Goal: Find specific page/section: Find specific page/section

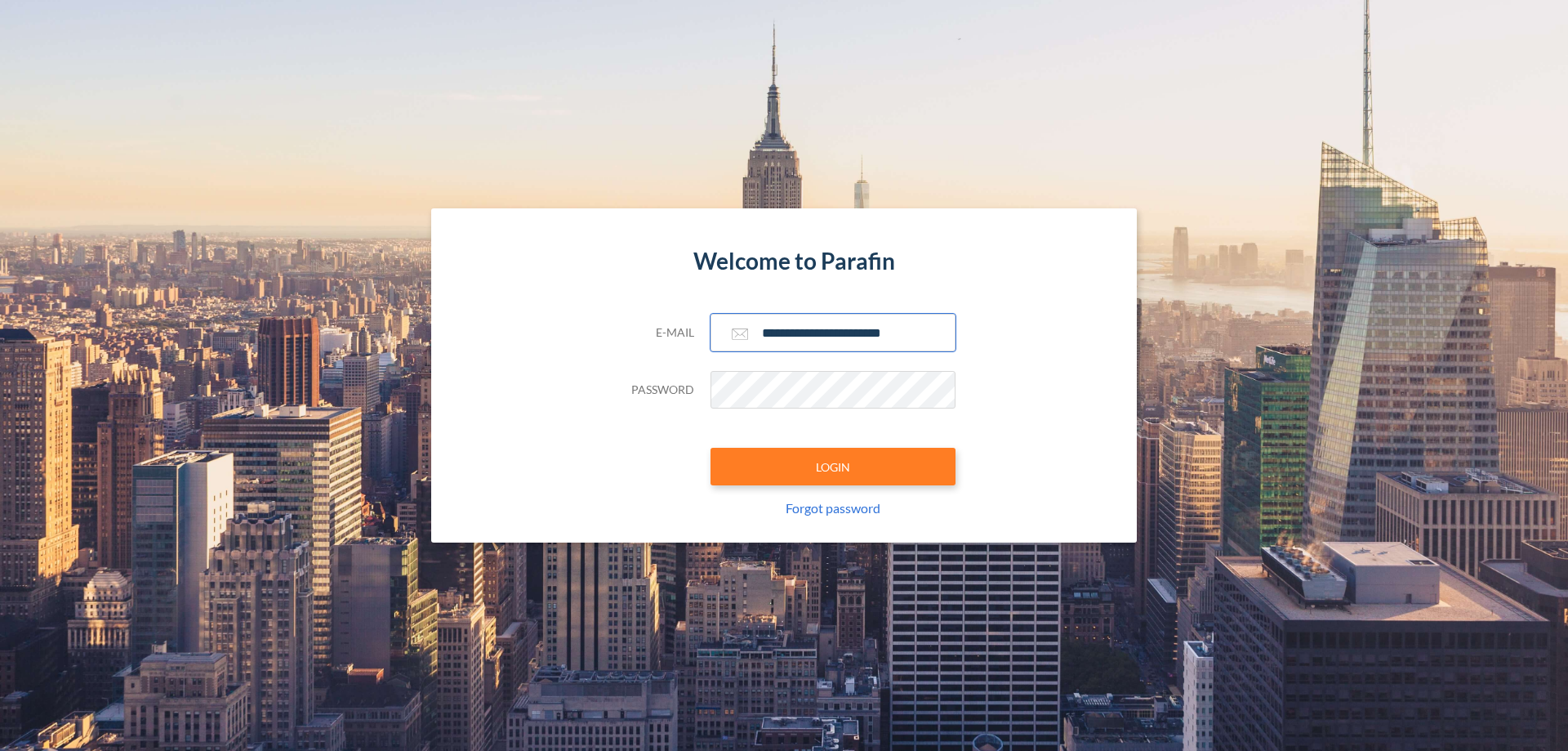
type input "**********"
click at [833, 467] on button "LOGIN" at bounding box center [832, 467] width 245 height 38
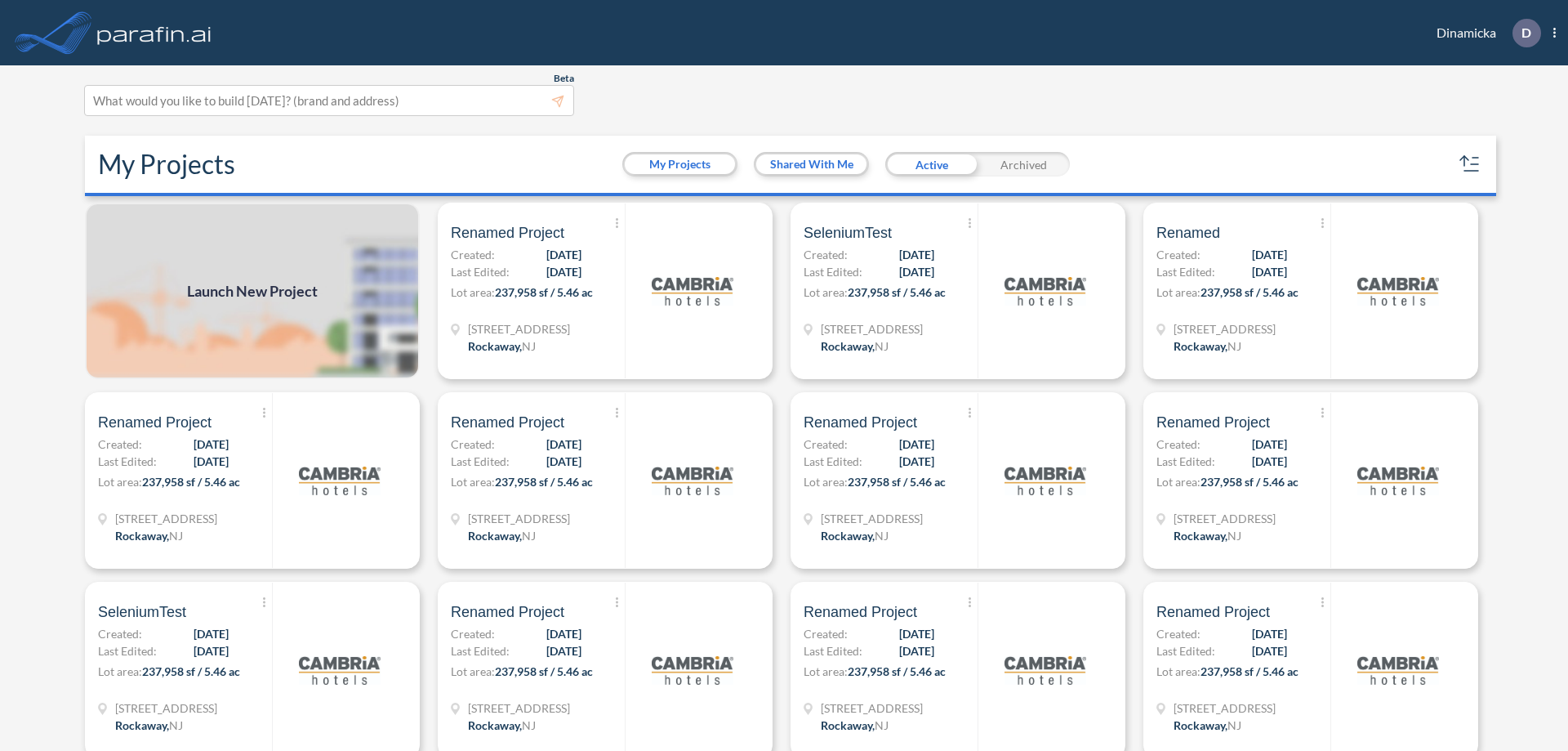
scroll to position [4, 0]
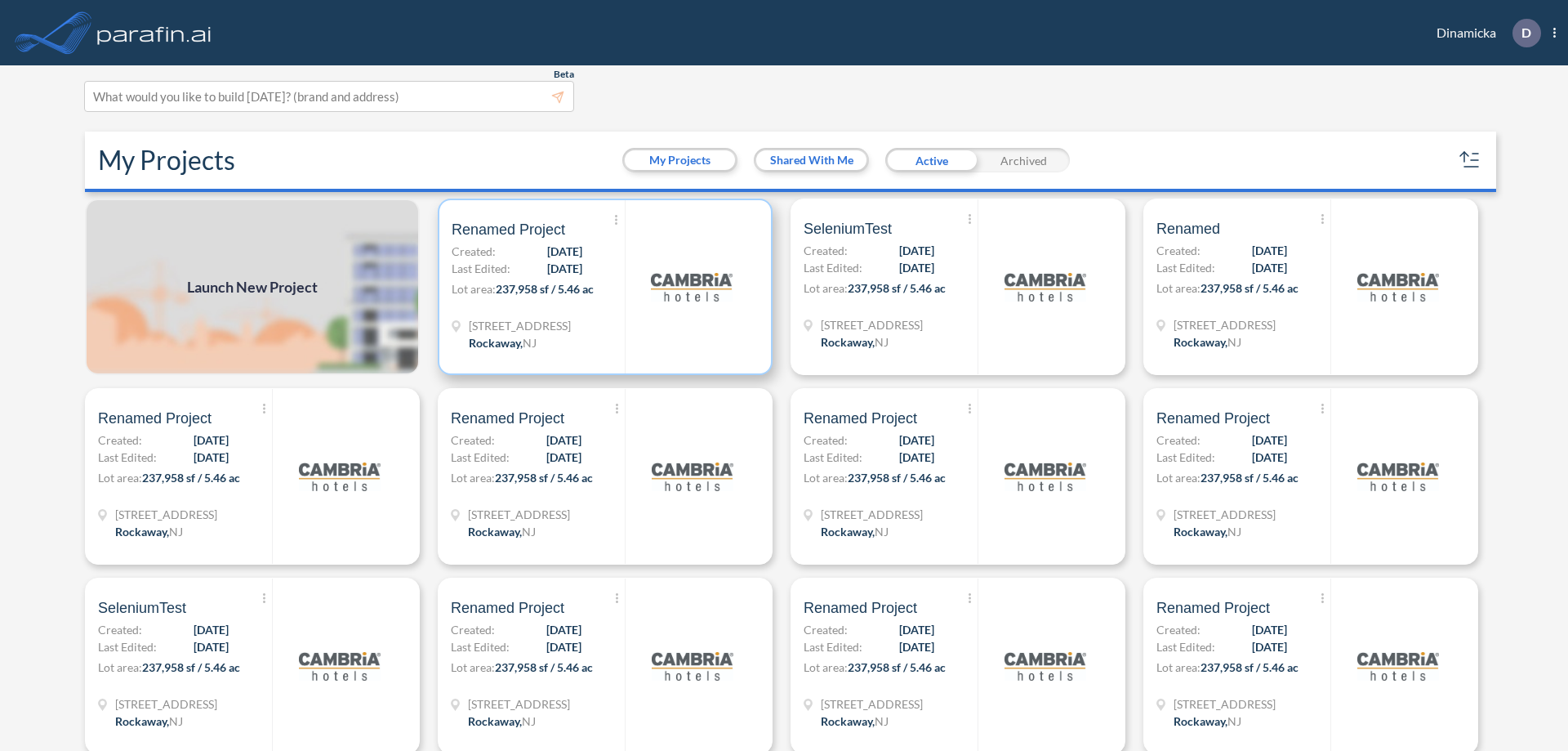
click at [602, 287] on p "Lot area: 237,958 sf / 5.46 ac" at bounding box center [538, 292] width 173 height 24
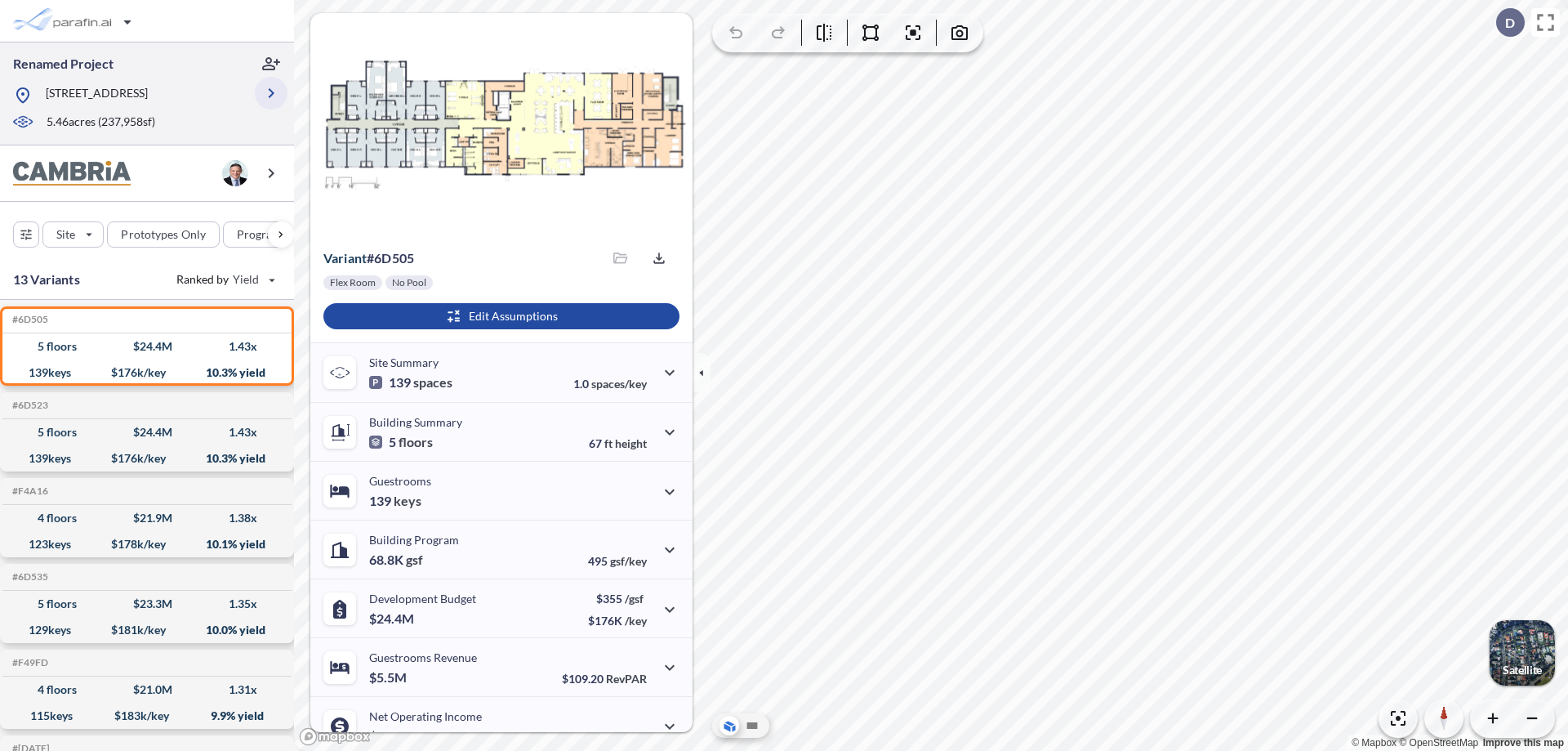
click at [271, 93] on icon "button" at bounding box center [271, 93] width 20 height 20
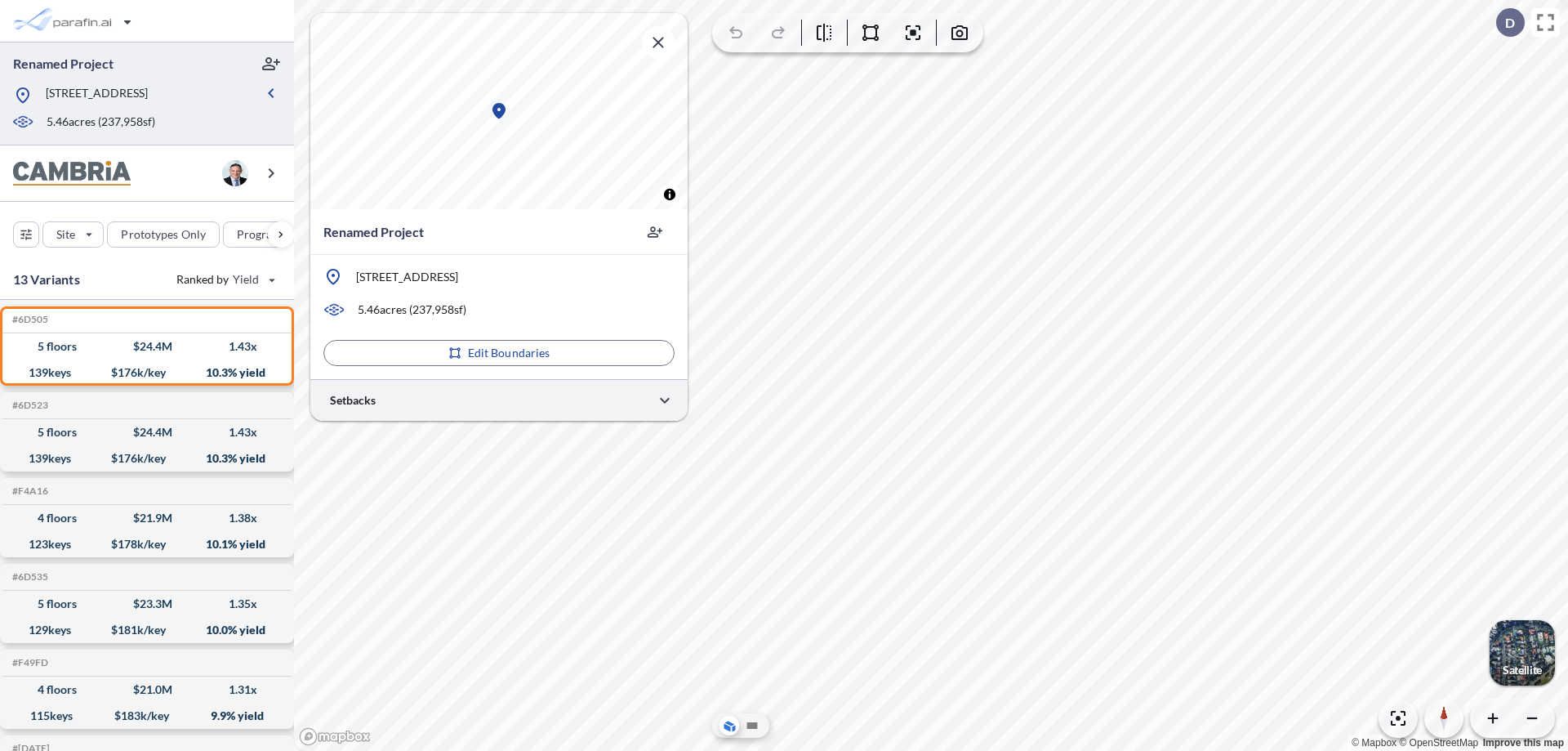
click at [499, 400] on div at bounding box center [499, 400] width 377 height 42
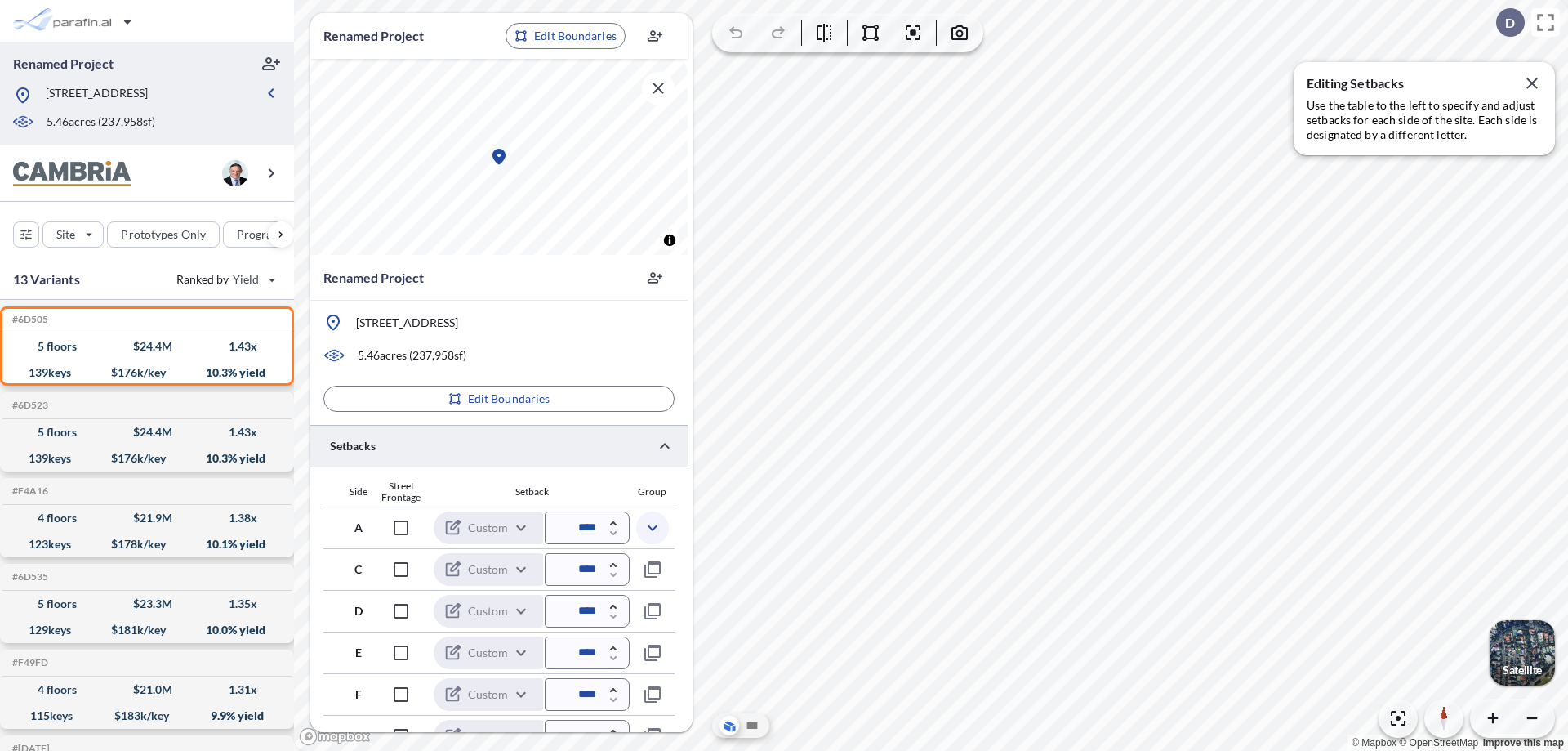
scroll to position [400, 0]
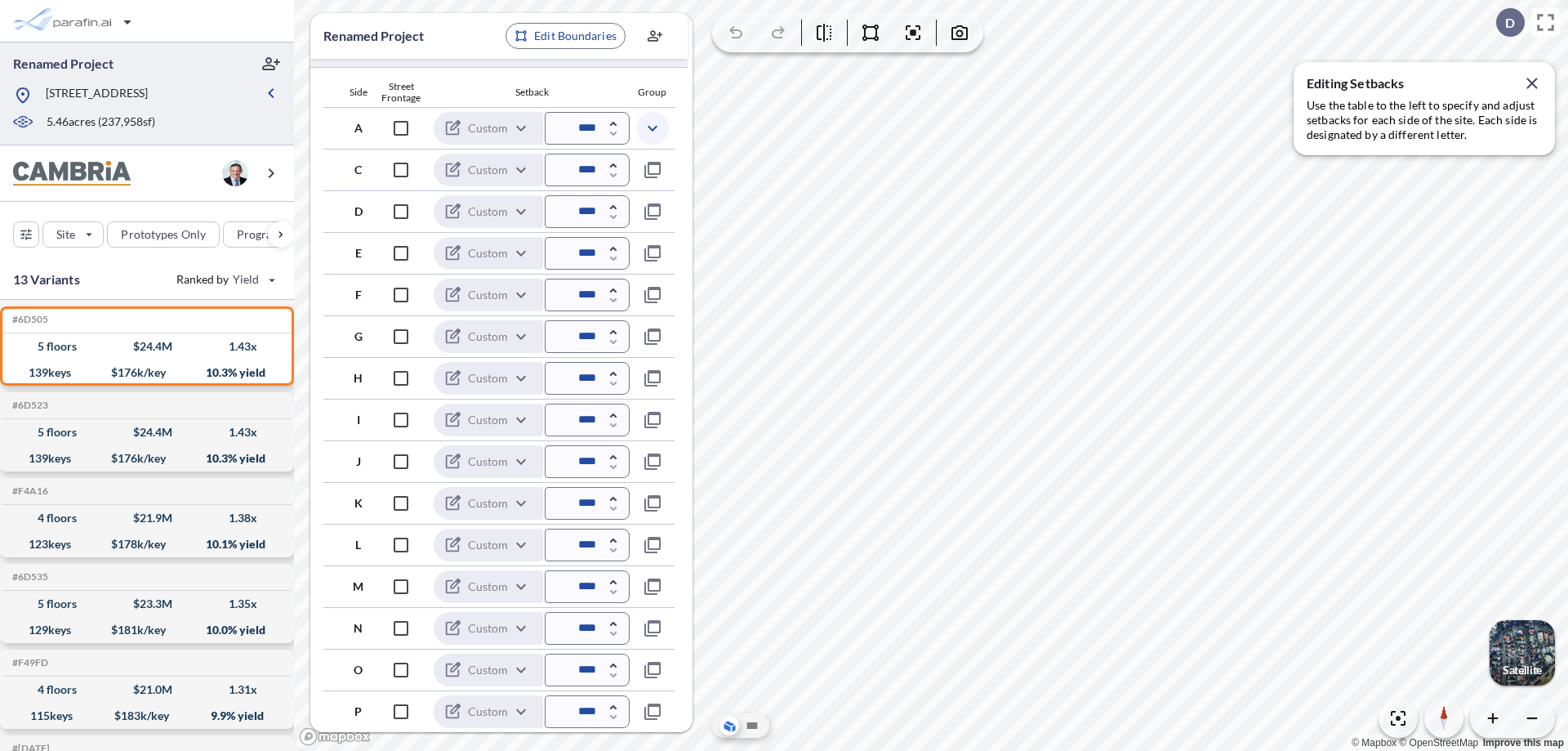
click at [653, 128] on icon "button" at bounding box center [653, 129] width 20 height 20
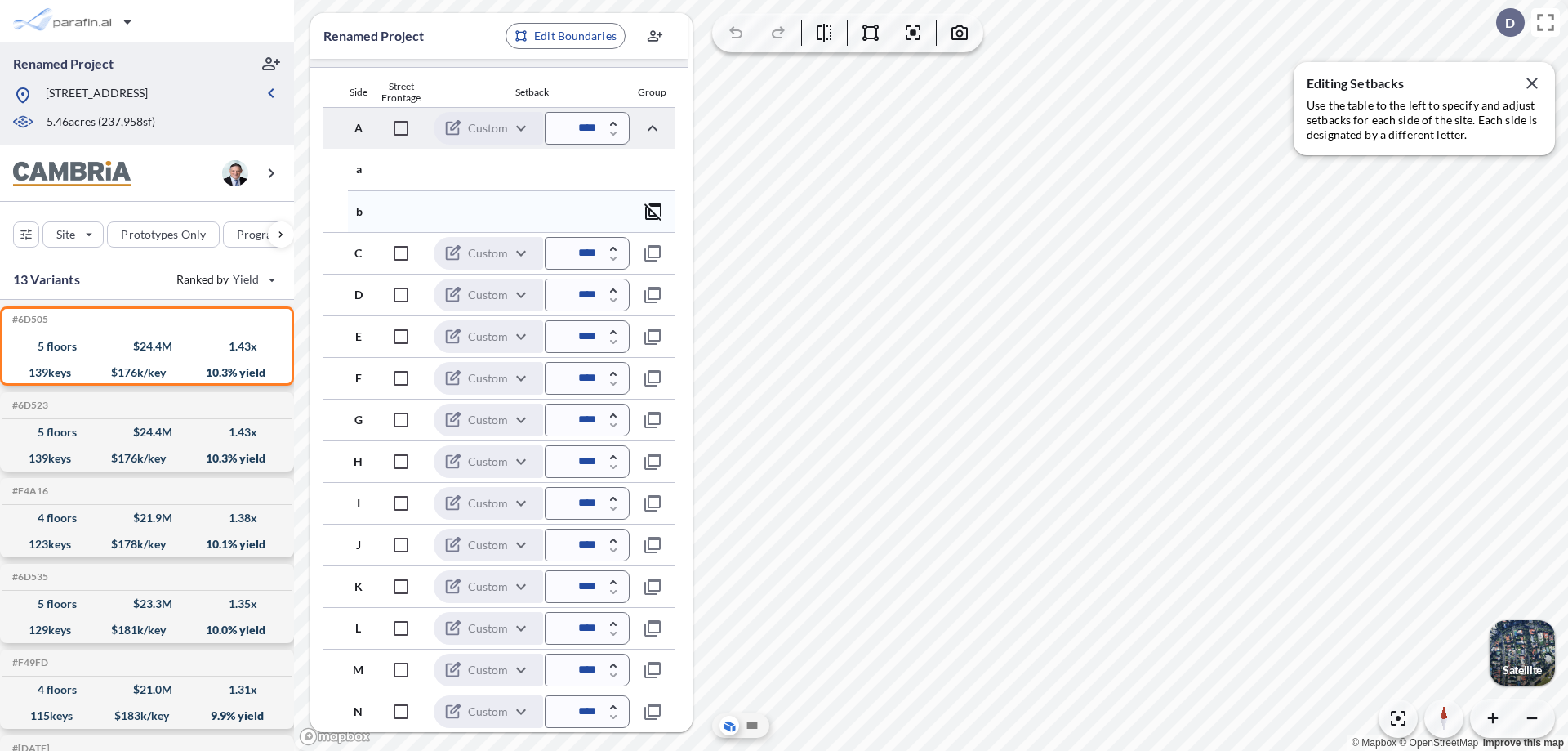
scroll to position [483, 0]
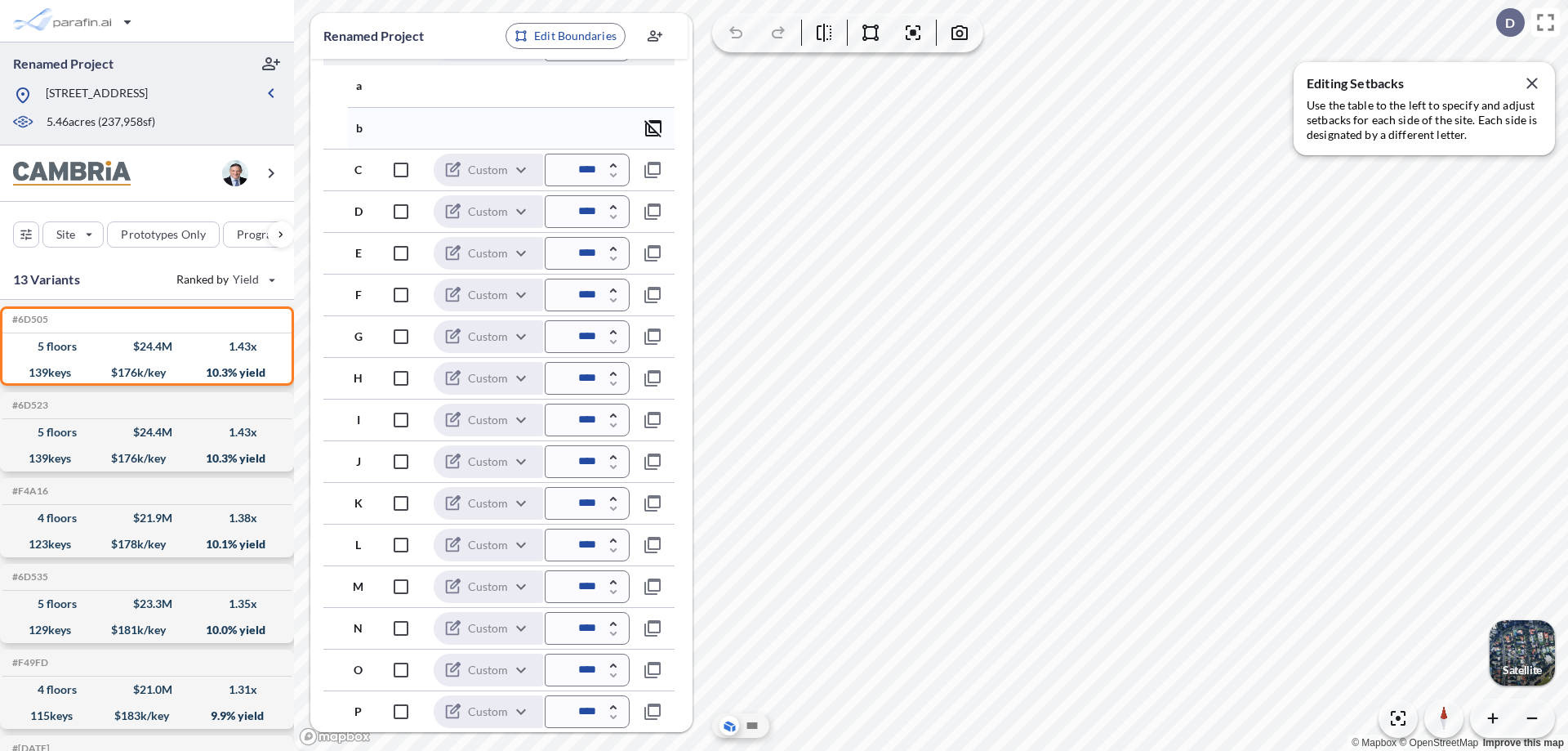
click at [653, 128] on icon "button" at bounding box center [653, 129] width 20 height 20
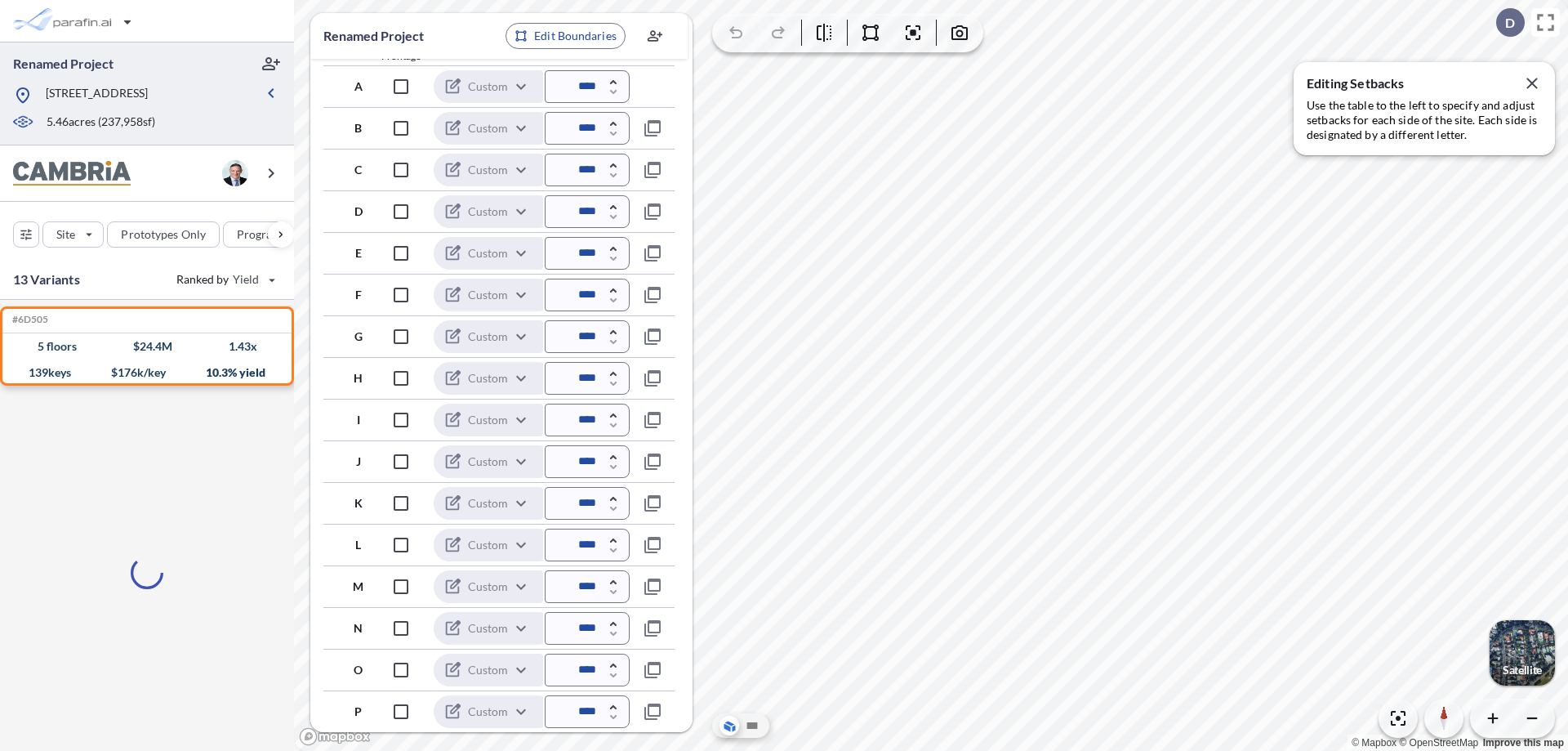
scroll to position [441, 0]
